Goal: Transaction & Acquisition: Obtain resource

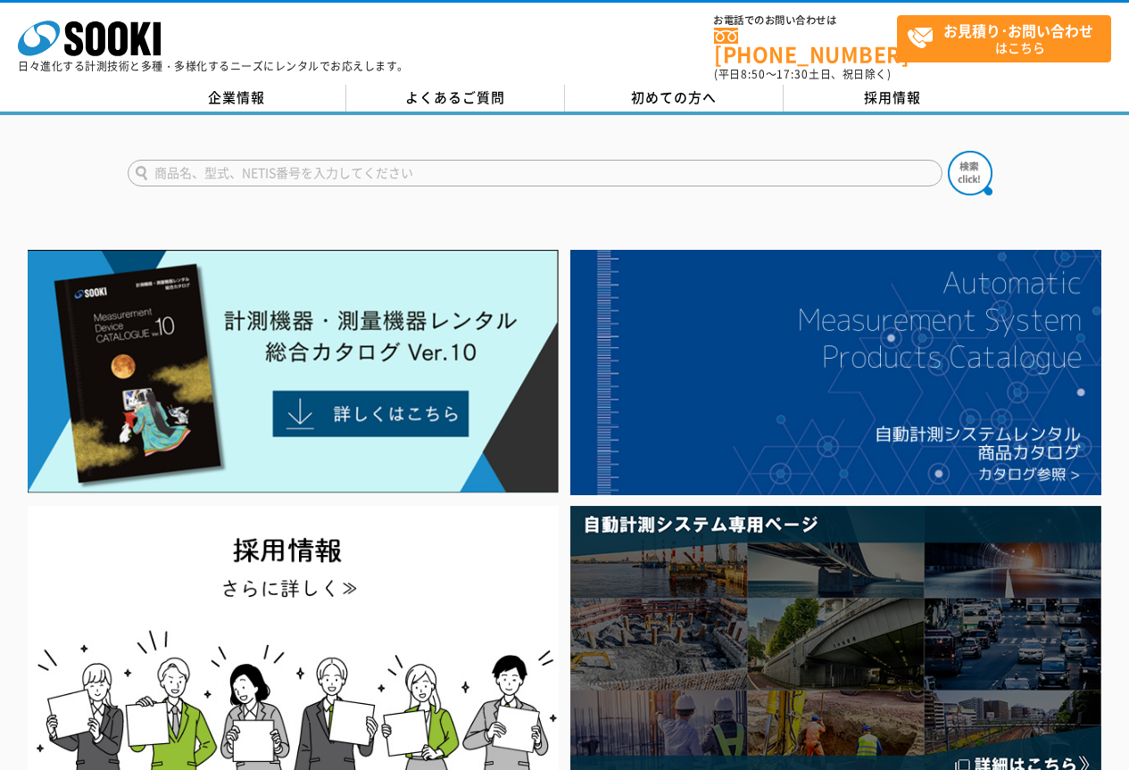
click at [273, 160] on input "text" at bounding box center [535, 173] width 815 height 27
type input "DSL"
click at [948, 151] on button at bounding box center [970, 173] width 45 height 45
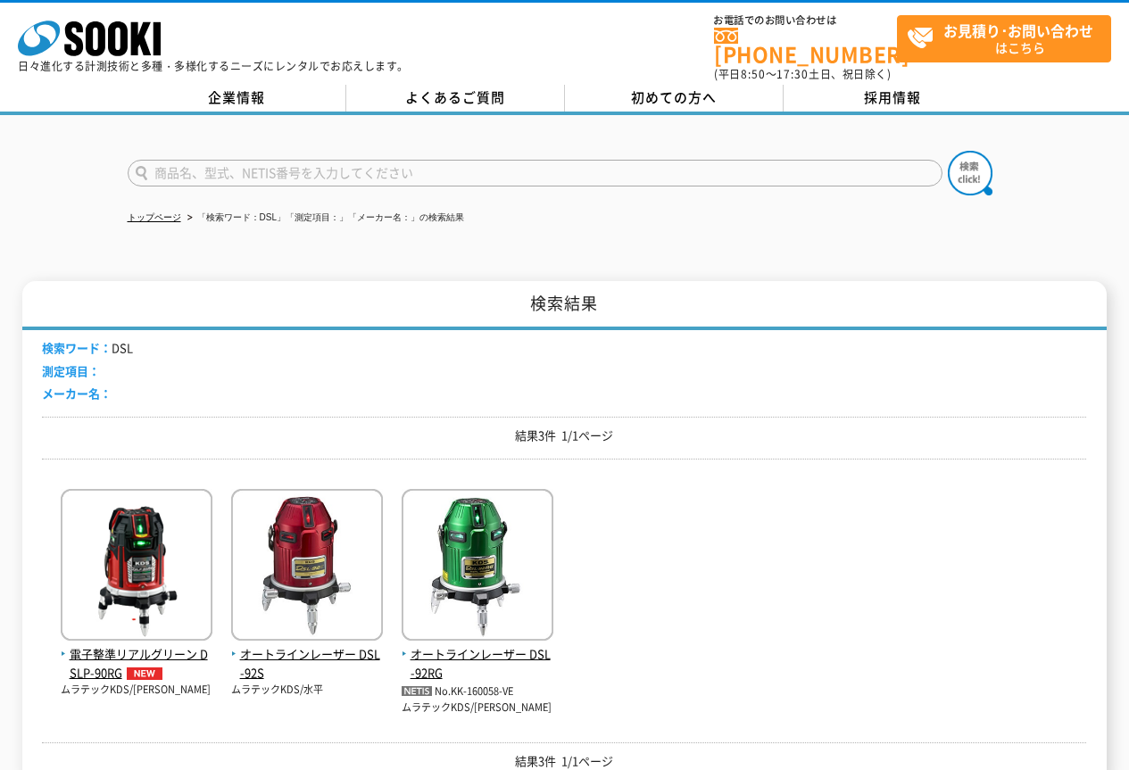
click at [272, 160] on input "text" at bounding box center [535, 173] width 815 height 27
type input "SDL"
click at [948, 151] on button at bounding box center [970, 173] width 45 height 45
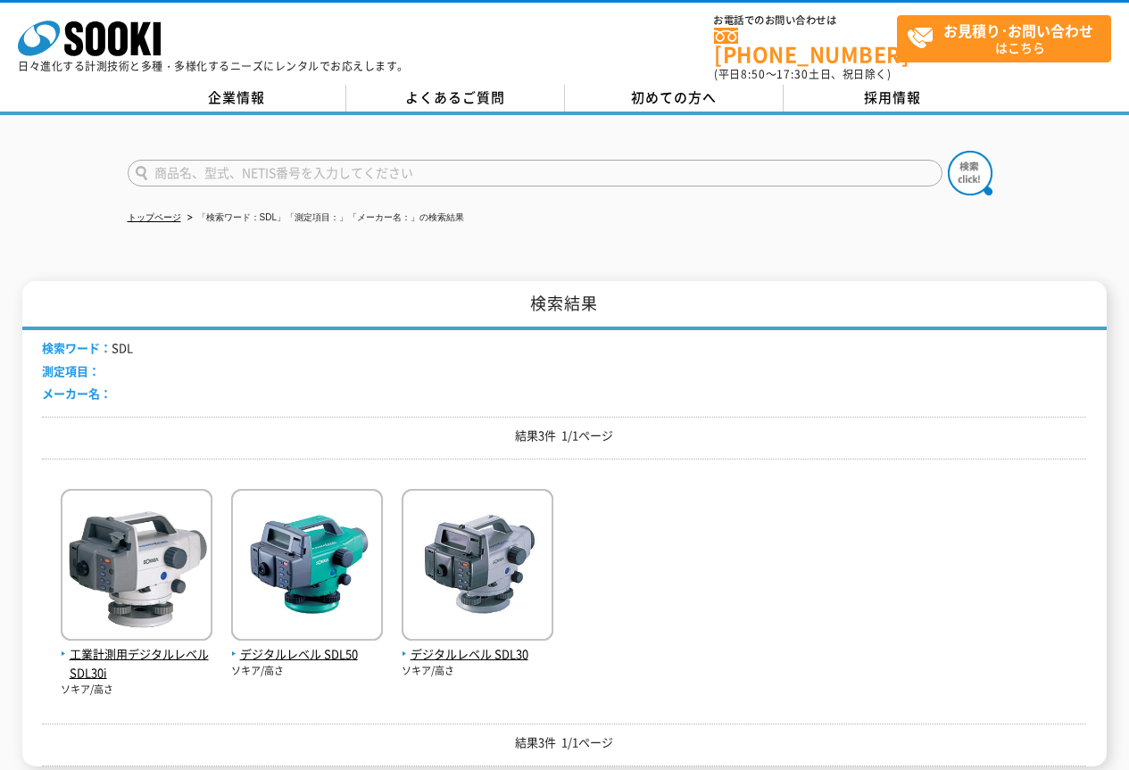
click at [461, 664] on p "ソキア/高さ" at bounding box center [478, 671] width 152 height 15
click at [512, 645] on span "デジタルレベル SDL30" at bounding box center [478, 654] width 152 height 19
